Goal: Task Accomplishment & Management: Manage account settings

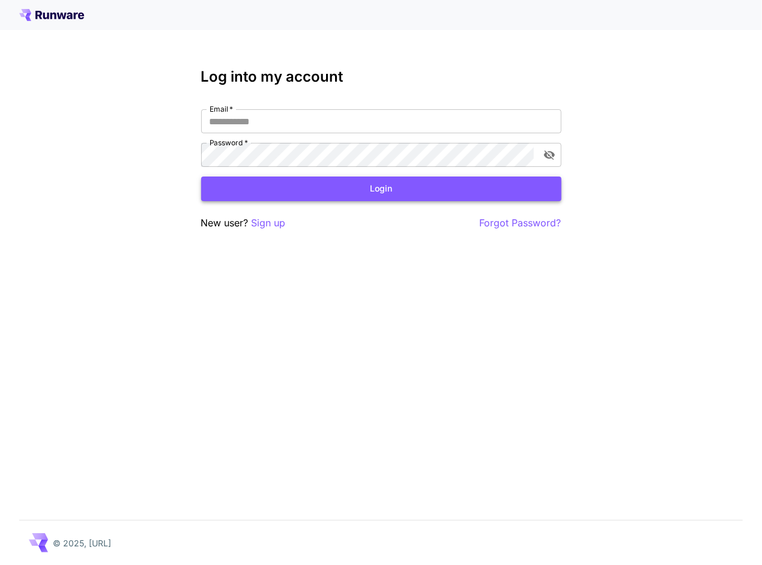
type input "**********"
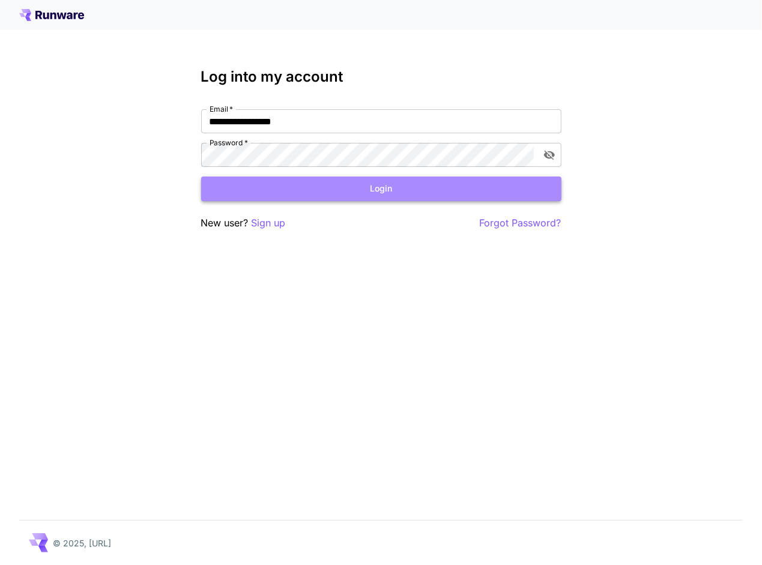
click at [308, 193] on button "Login" at bounding box center [381, 189] width 360 height 25
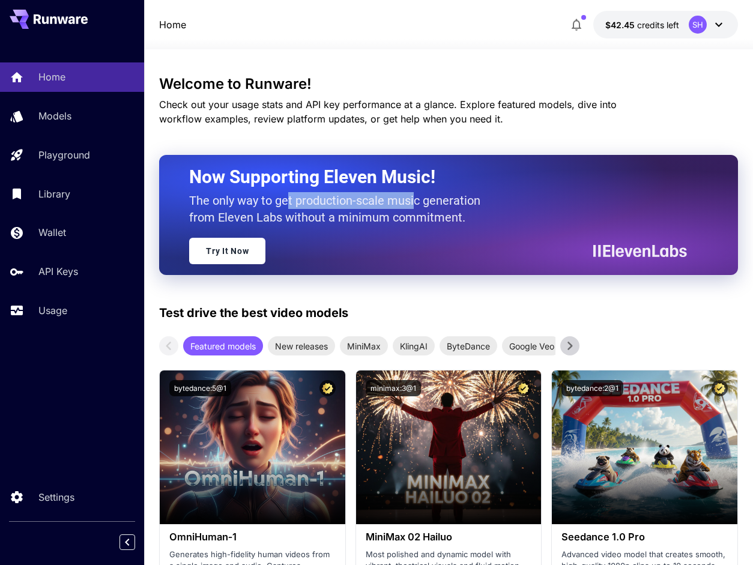
drag, startPoint x: 288, startPoint y: 201, endPoint x: 414, endPoint y: 203, distance: 125.6
click at [414, 203] on p "The only way to get production-scale music generation from Eleven Labs without …" at bounding box center [339, 209] width 300 height 34
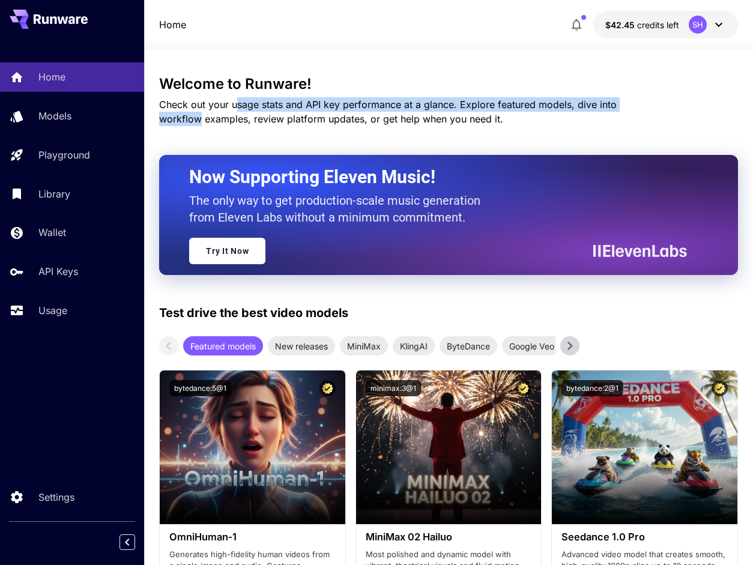
drag, startPoint x: 237, startPoint y: 108, endPoint x: 665, endPoint y: 103, distance: 428.3
click at [665, 103] on div "Welcome to Runware! Check out your usage stats and API key performance at a gla…" at bounding box center [448, 101] width 578 height 50
click at [73, 275] on p "API Keys" at bounding box center [61, 271] width 40 height 14
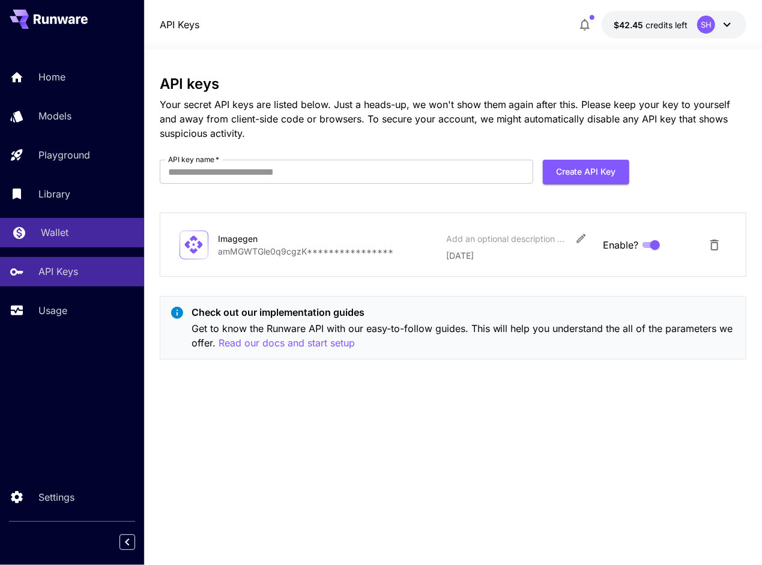
click at [70, 234] on div "Wallet" at bounding box center [88, 232] width 94 height 14
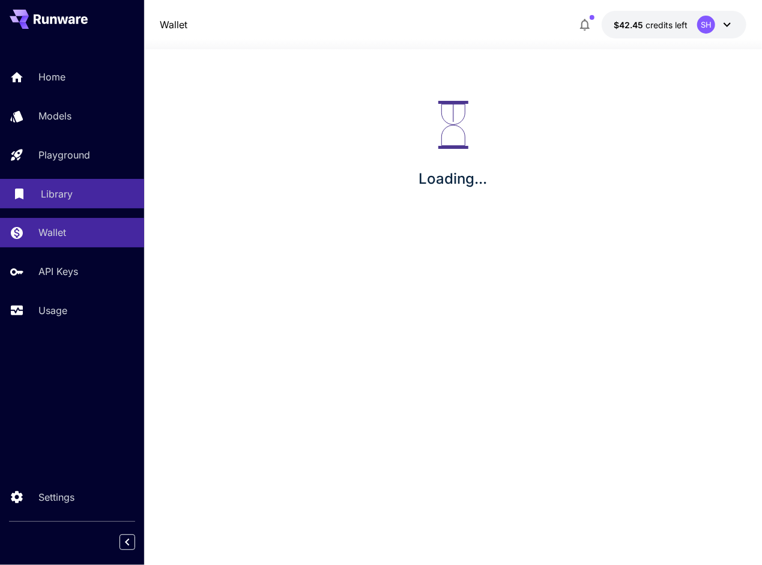
click at [67, 195] on p "Library" at bounding box center [57, 194] width 32 height 14
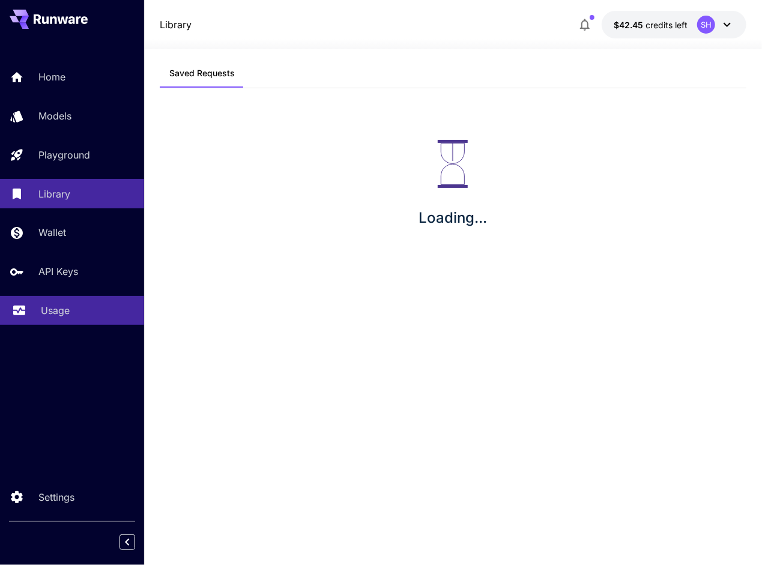
click at [56, 310] on p "Usage" at bounding box center [55, 310] width 29 height 14
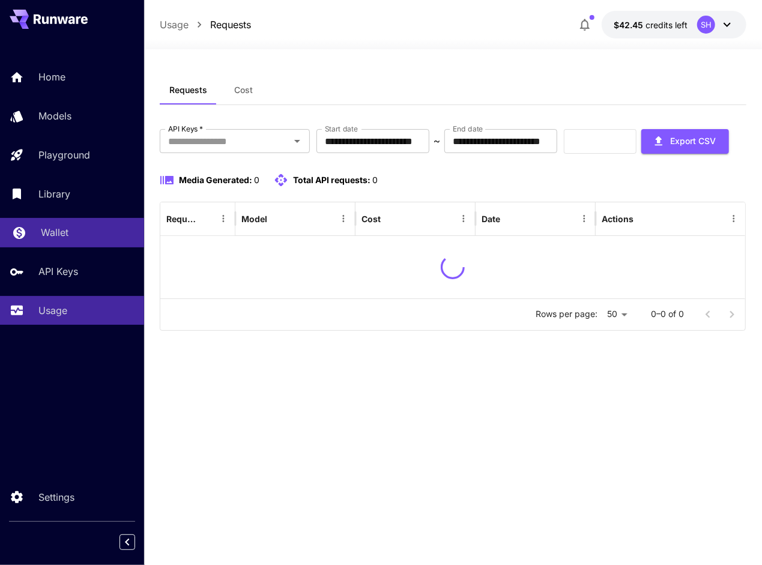
click at [75, 229] on div "Wallet" at bounding box center [88, 232] width 94 height 14
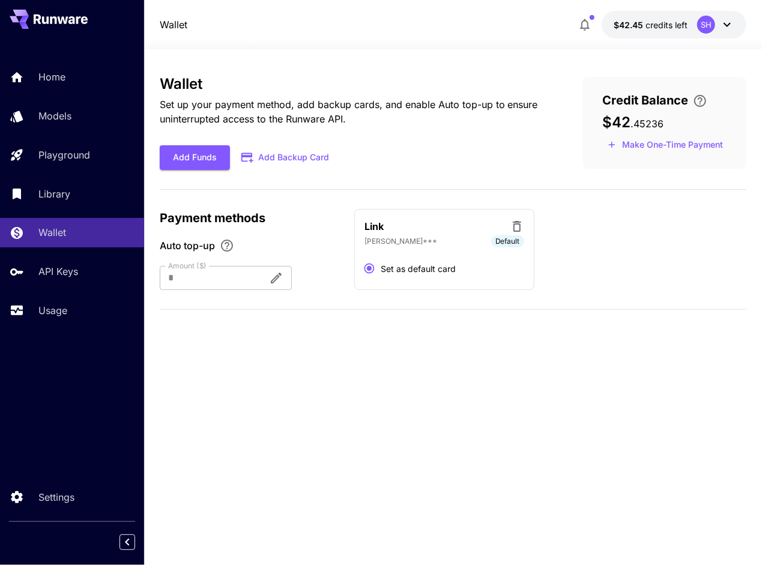
click at [726, 26] on icon at bounding box center [727, 24] width 14 height 14
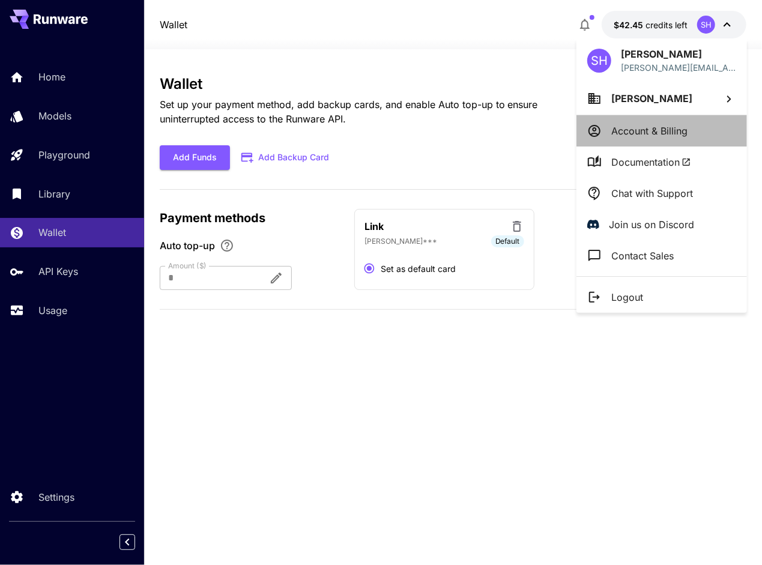
click at [670, 125] on p "Account & Billing" at bounding box center [649, 131] width 76 height 14
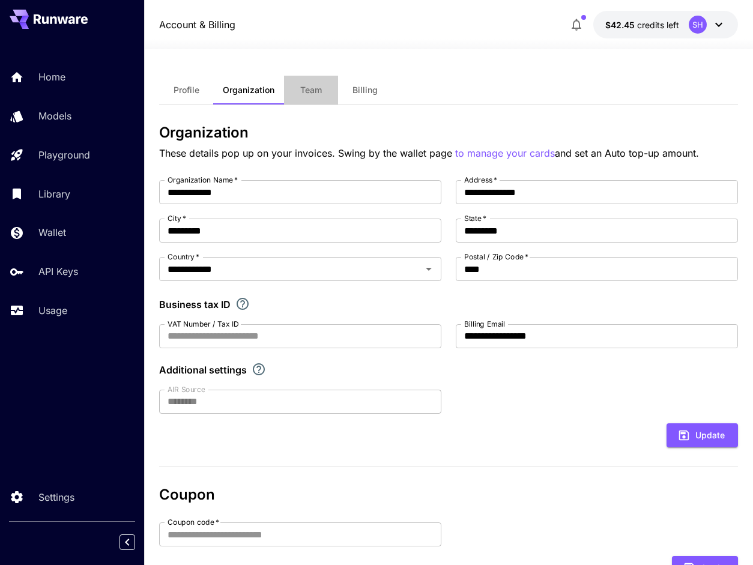
click at [315, 94] on span "Team" at bounding box center [311, 90] width 22 height 11
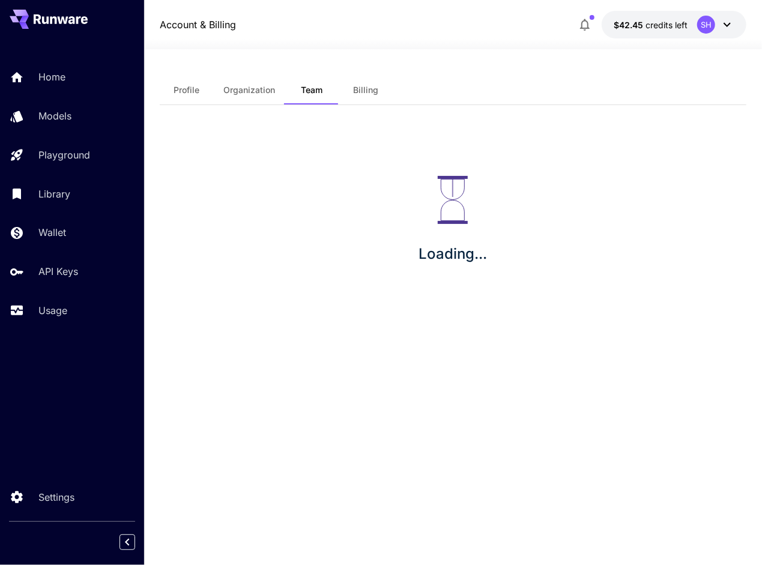
click at [364, 86] on span "Billing" at bounding box center [365, 90] width 25 height 11
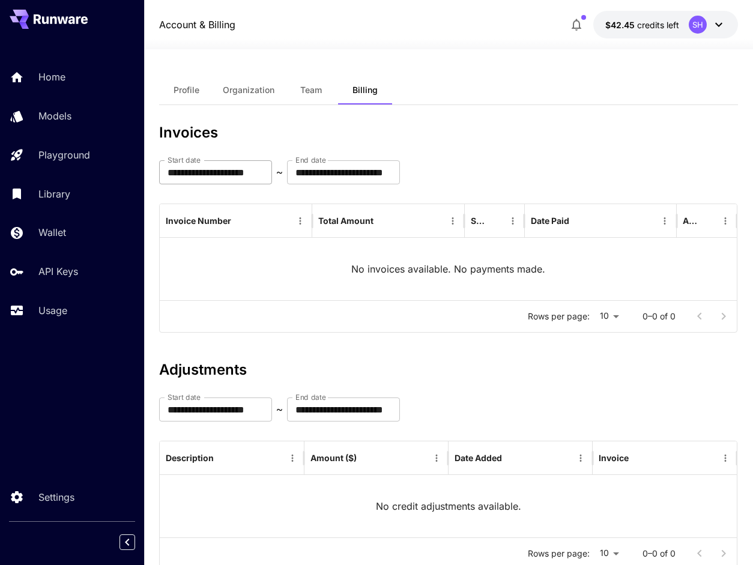
click at [272, 171] on input "**********" at bounding box center [215, 172] width 113 height 24
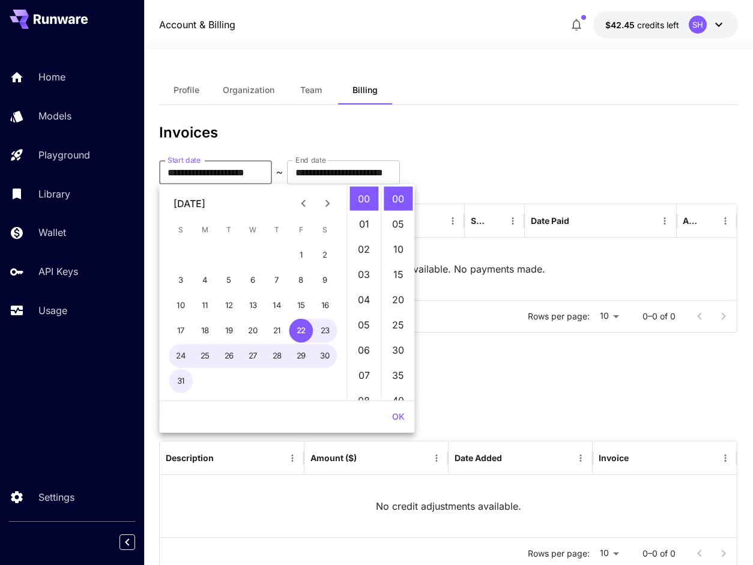
click at [301, 204] on icon "Previous month" at bounding box center [303, 203] width 14 height 14
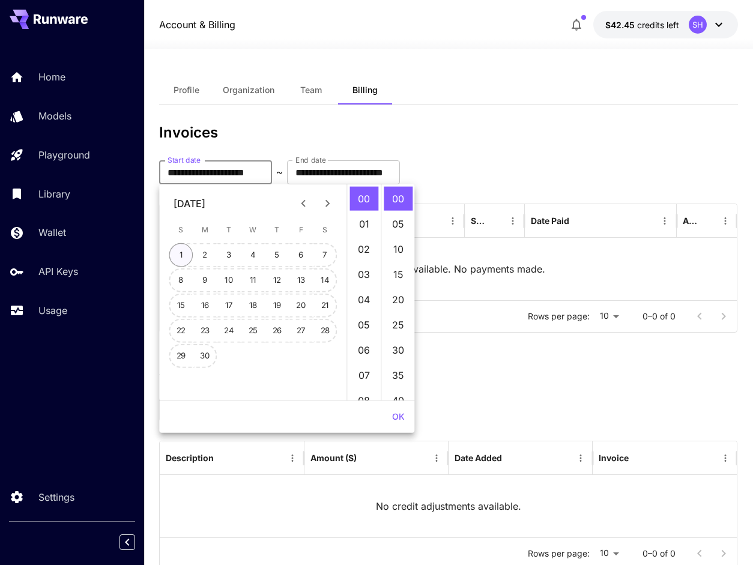
click at [181, 255] on button "1" at bounding box center [181, 255] width 24 height 24
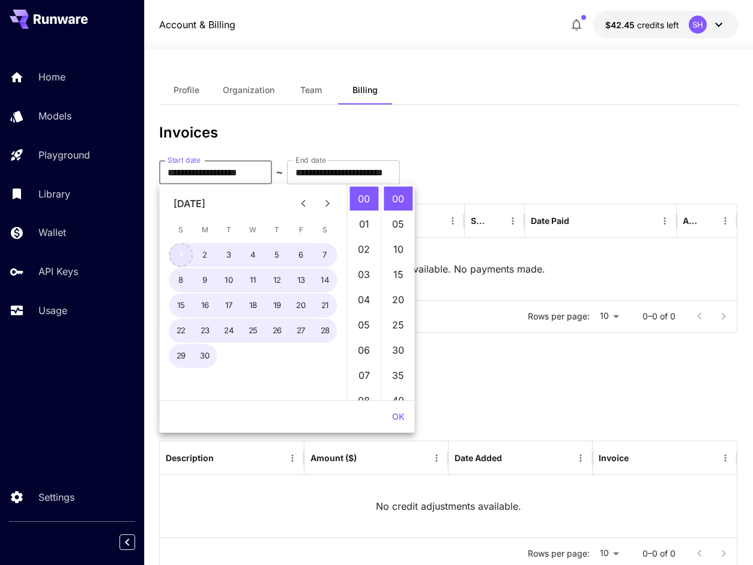
type input "**********"
click at [469, 138] on h3 "Invoices" at bounding box center [448, 132] width 578 height 17
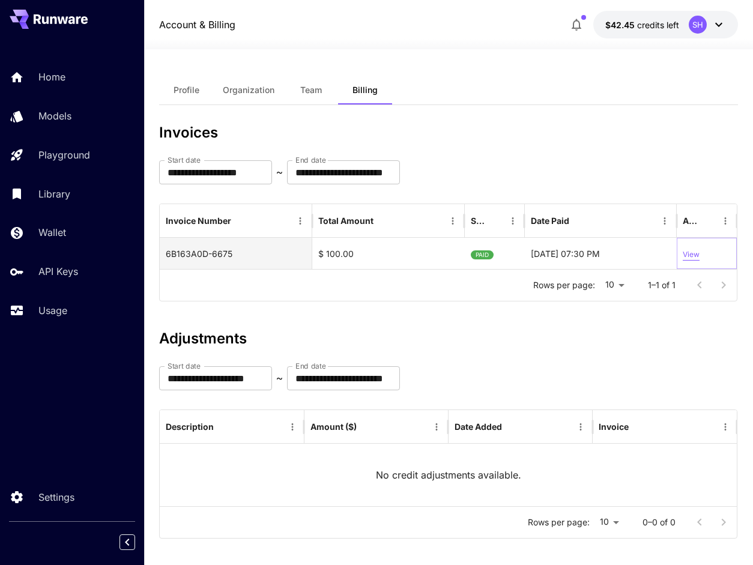
click at [689, 251] on p "View" at bounding box center [691, 254] width 17 height 11
